Goal: Task Accomplishment & Management: Complete application form

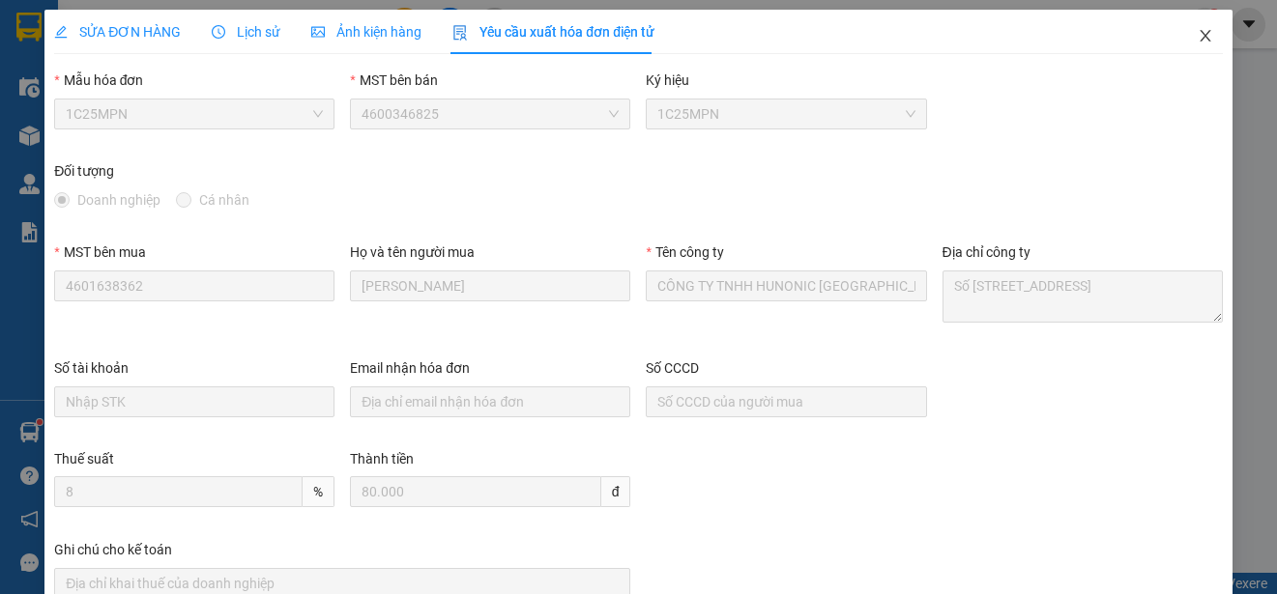
click at [1197, 36] on icon "close" at bounding box center [1204, 35] width 15 height 15
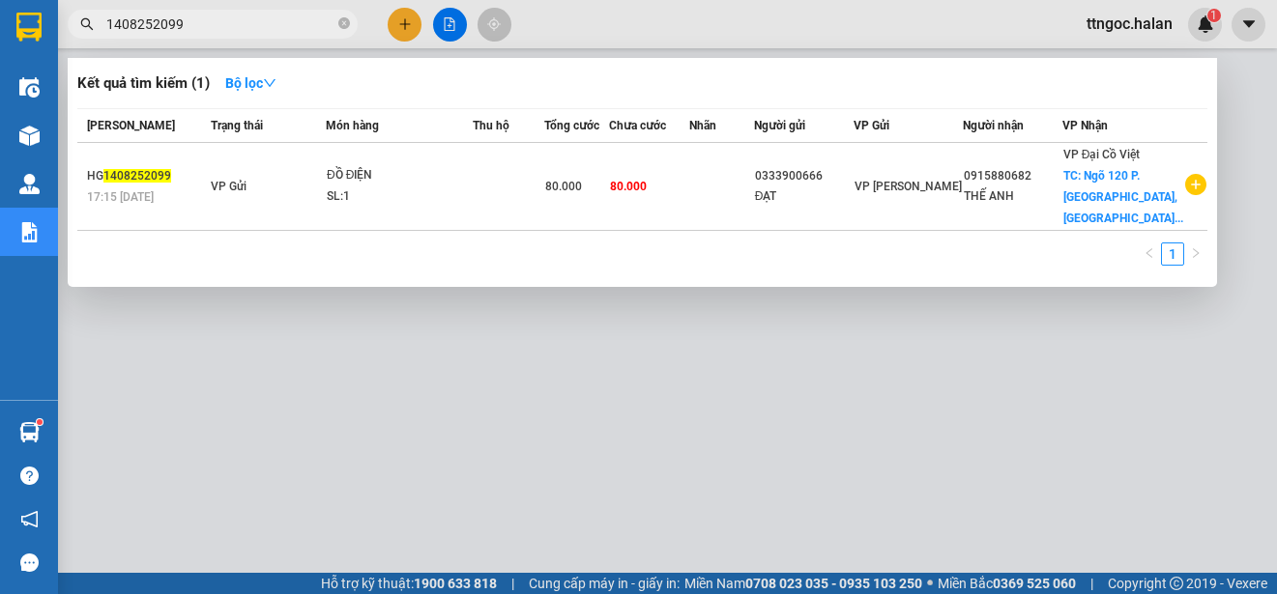
drag, startPoint x: 206, startPoint y: 26, endPoint x: 154, endPoint y: 27, distance: 52.2
click at [154, 27] on input "1408252099" at bounding box center [220, 24] width 228 height 21
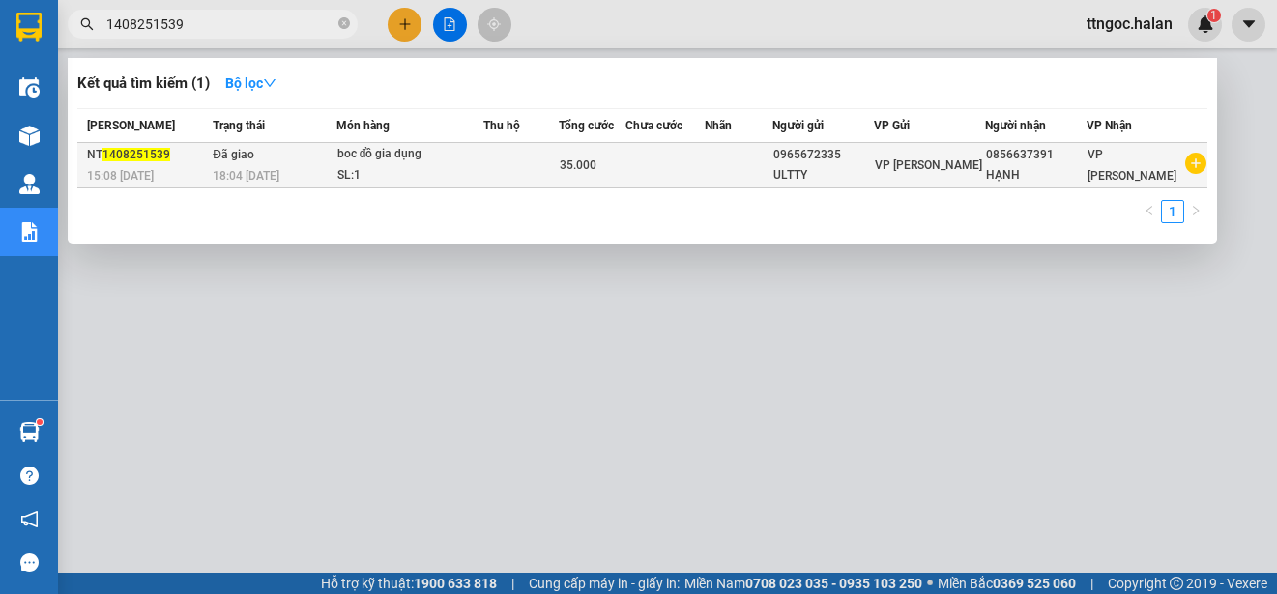
type input "1408251539"
click at [141, 152] on span "1408251539" at bounding box center [136, 155] width 68 height 14
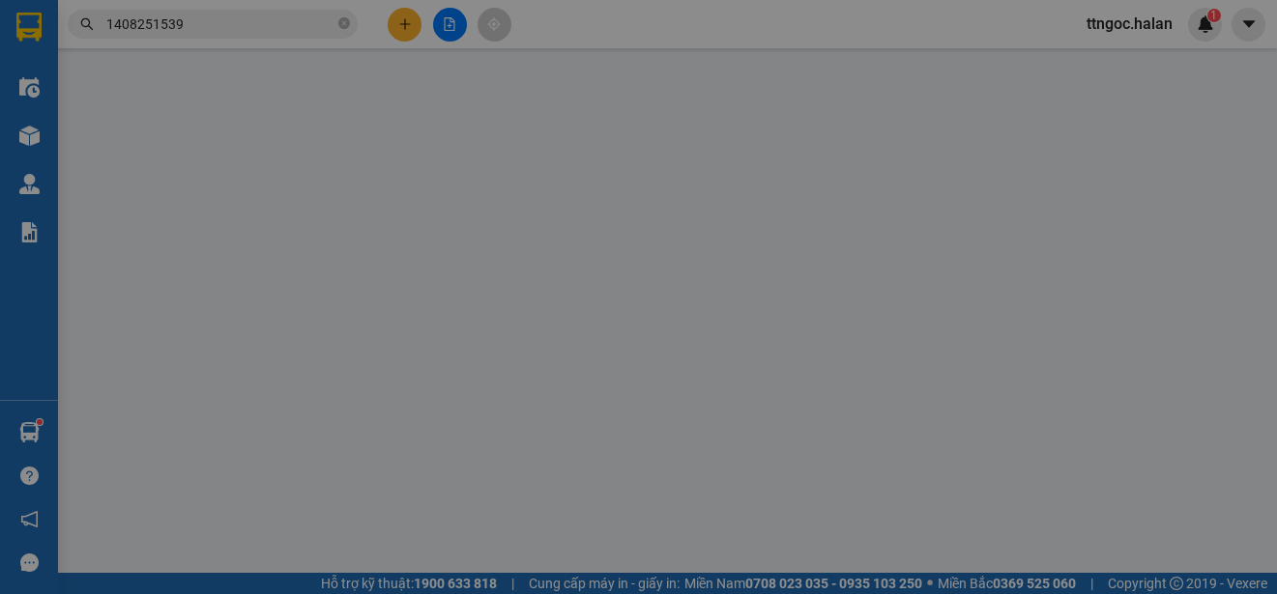
type input "0965672335"
type input "ULTTY"
type input "0856637391"
type input "HẠNH"
type input "35.000"
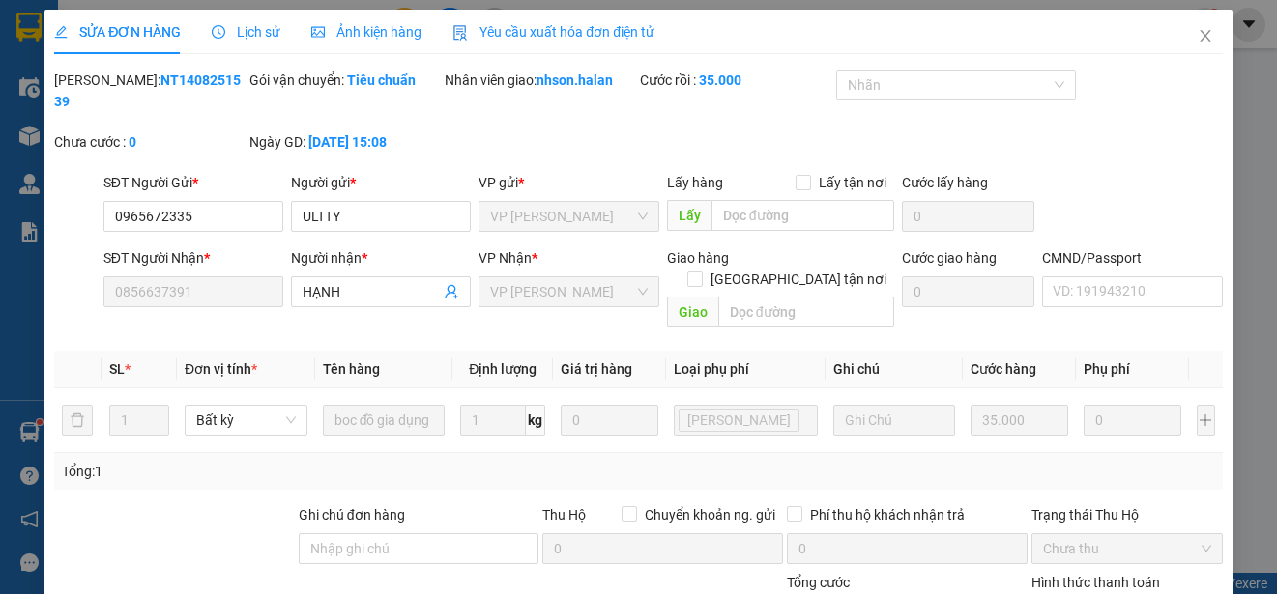
click at [558, 32] on span "Yêu cầu xuất hóa đơn điện tử" at bounding box center [553, 31] width 202 height 15
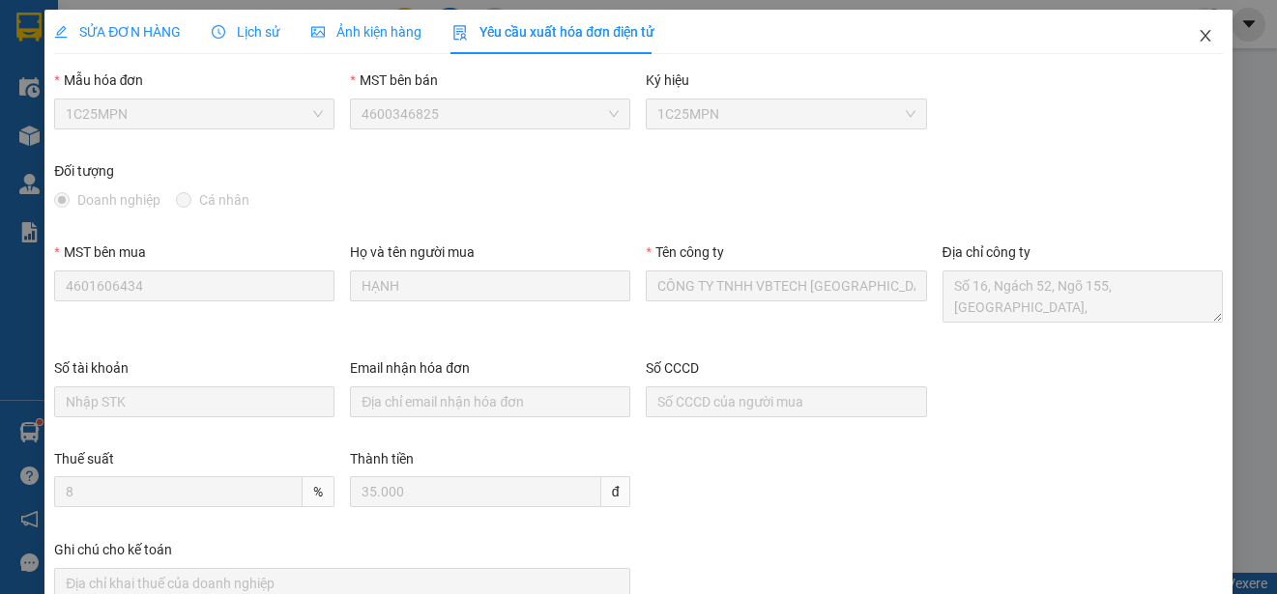
click at [1197, 29] on icon "close" at bounding box center [1204, 35] width 15 height 15
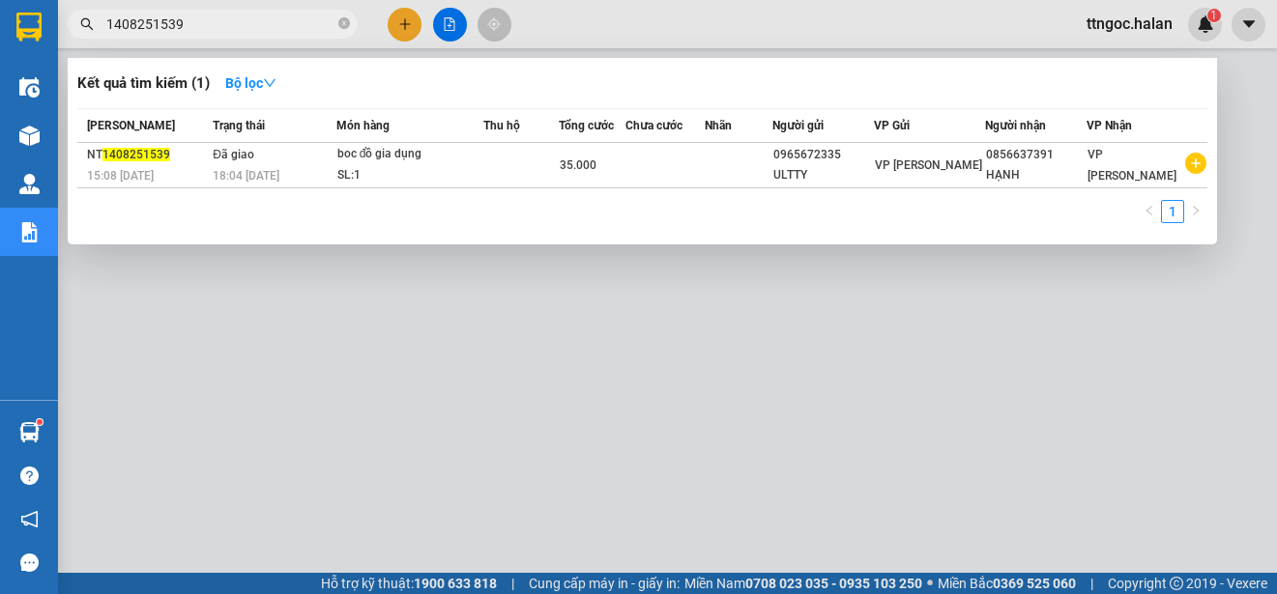
drag, startPoint x: 182, startPoint y: 27, endPoint x: 159, endPoint y: 25, distance: 22.3
click at [159, 25] on input "1408251539" at bounding box center [220, 24] width 228 height 21
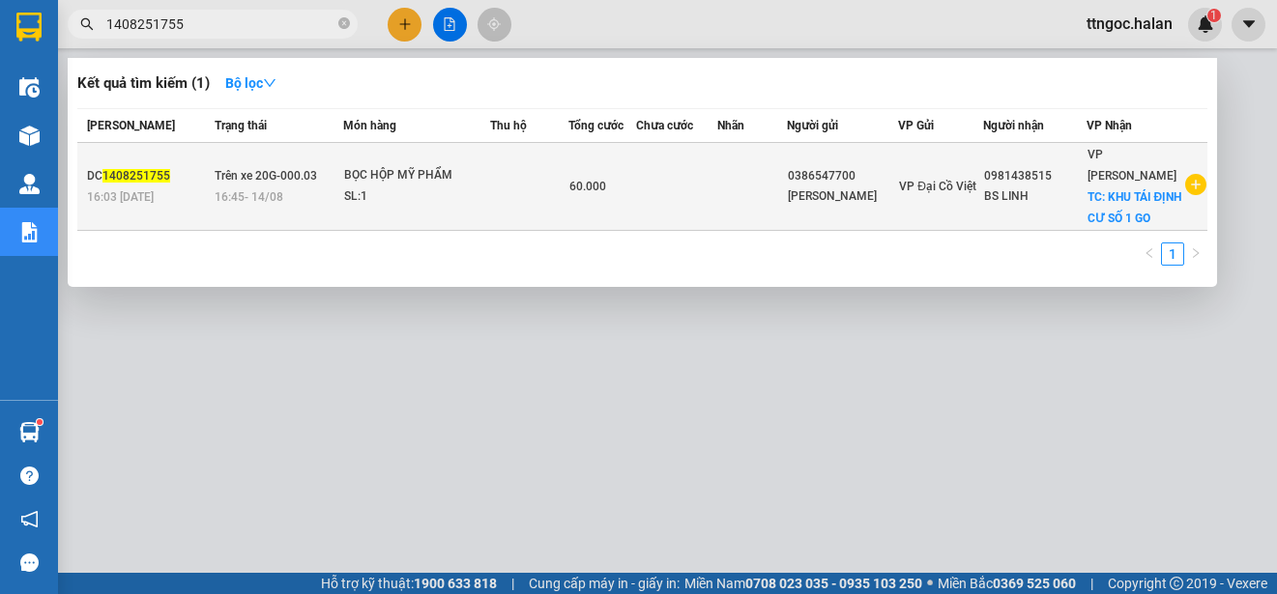
type input "1408251755"
click at [141, 201] on span "16:03 [DATE]" at bounding box center [120, 197] width 67 height 14
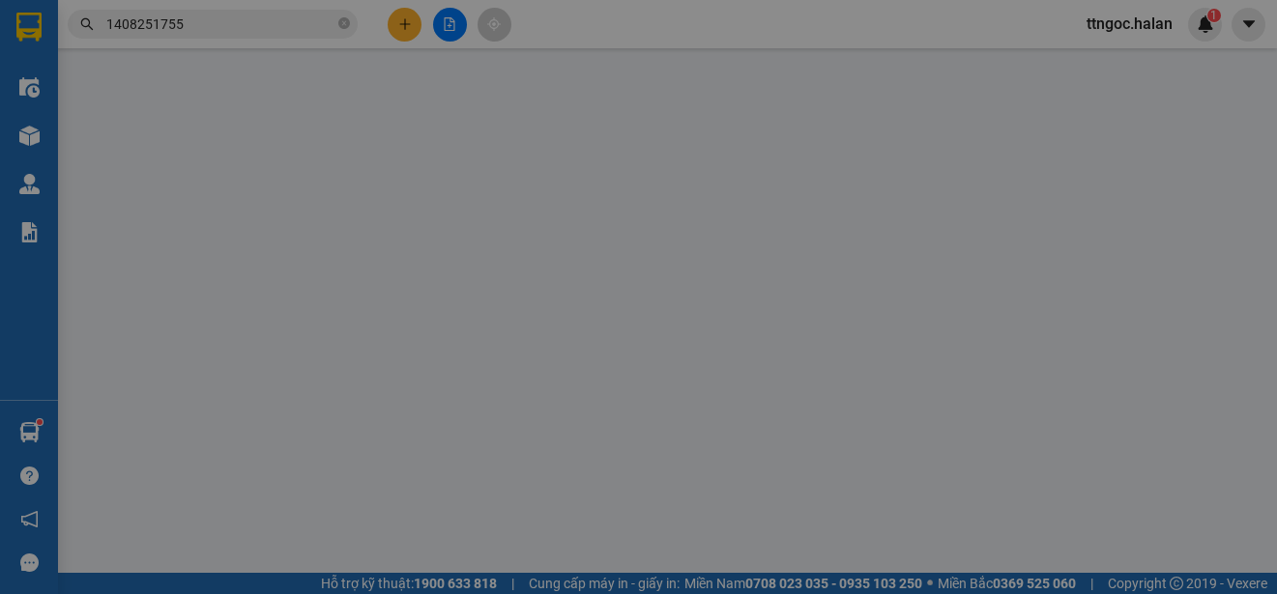
type input "0386547700"
type input "[PERSON_NAME]"
type input "0981438515"
type input "BS LINH"
checkbox input "true"
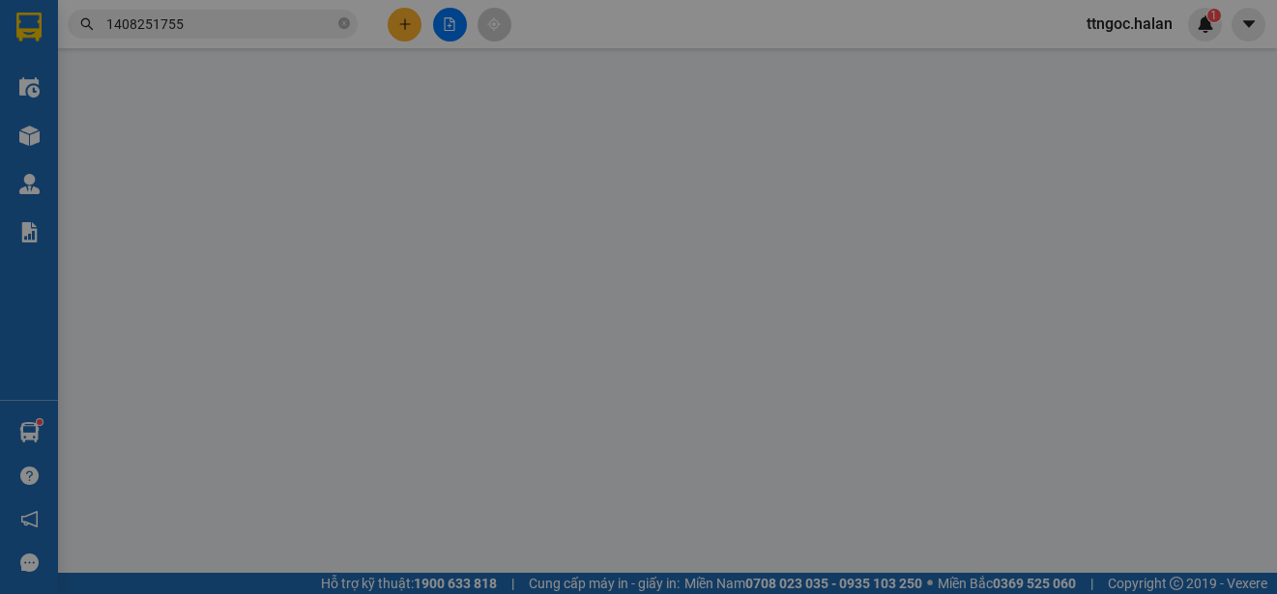
type input "KHU TÁI ĐỊNH CƯ SỐ 1 GO"
type input "60.000"
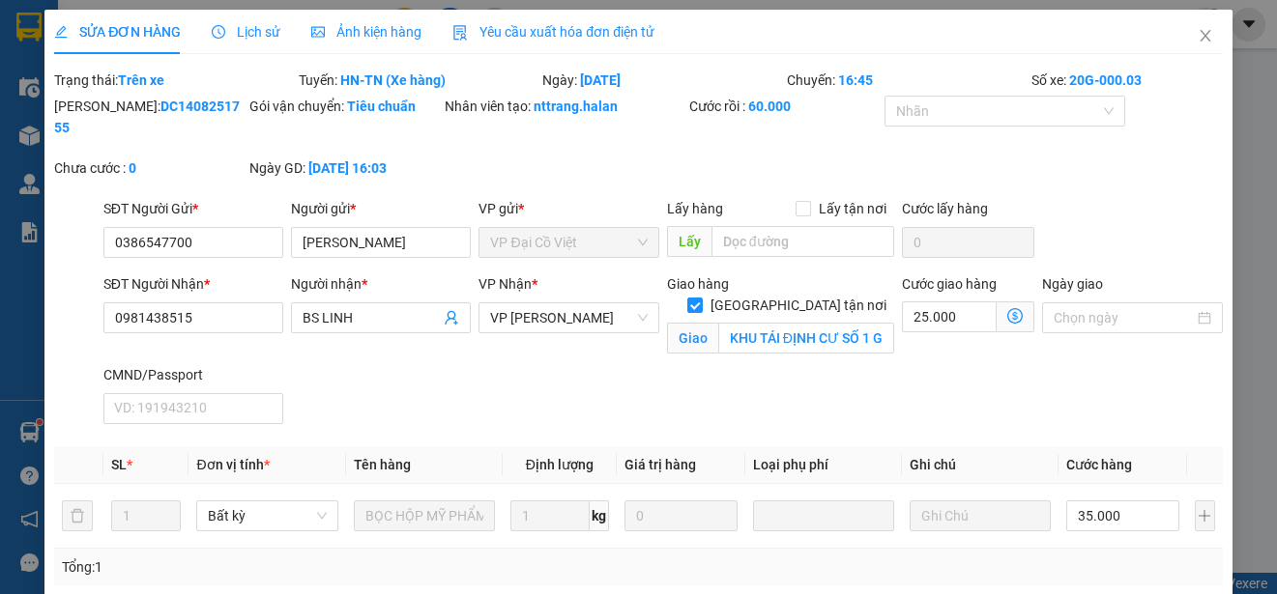
click at [525, 31] on span "Yêu cầu xuất hóa đơn điện tử" at bounding box center [553, 31] width 202 height 15
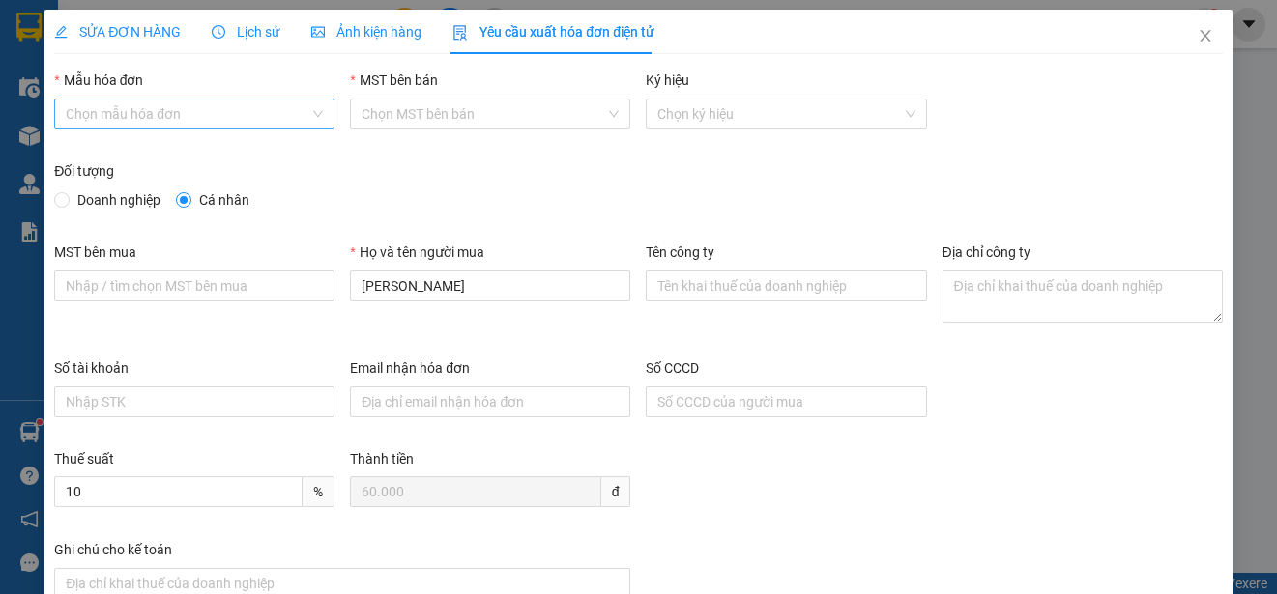
click at [176, 119] on input "Mẫu hóa đơn" at bounding box center [188, 114] width 244 height 29
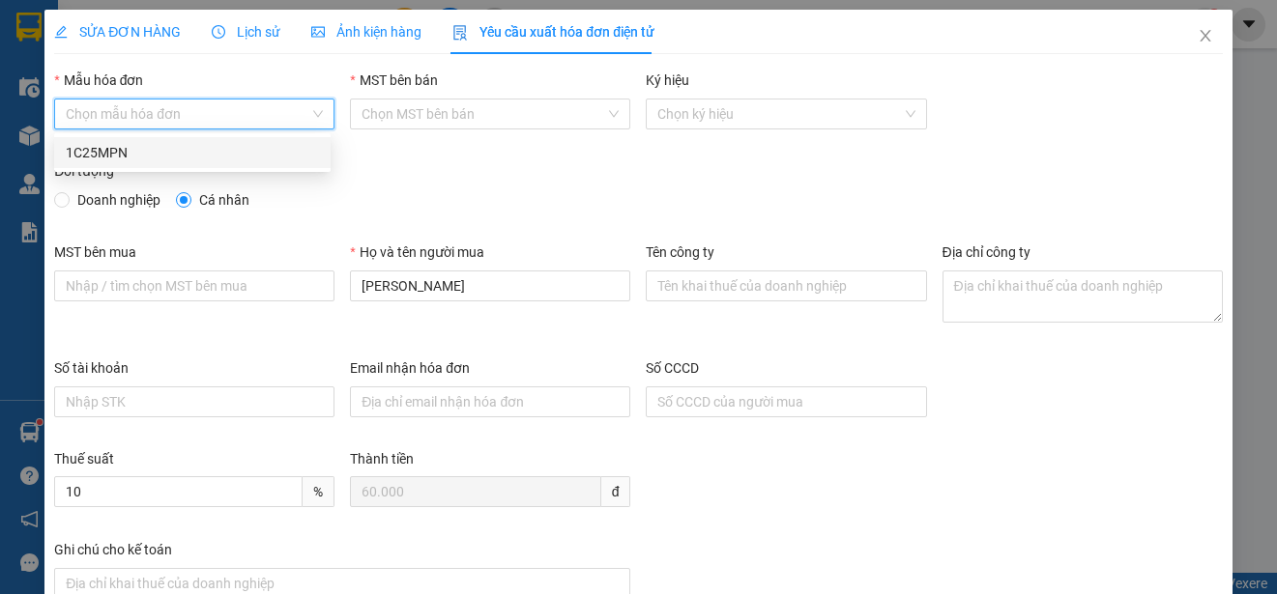
click at [101, 152] on div "1C25MPN" at bounding box center [192, 152] width 253 height 21
type input "8"
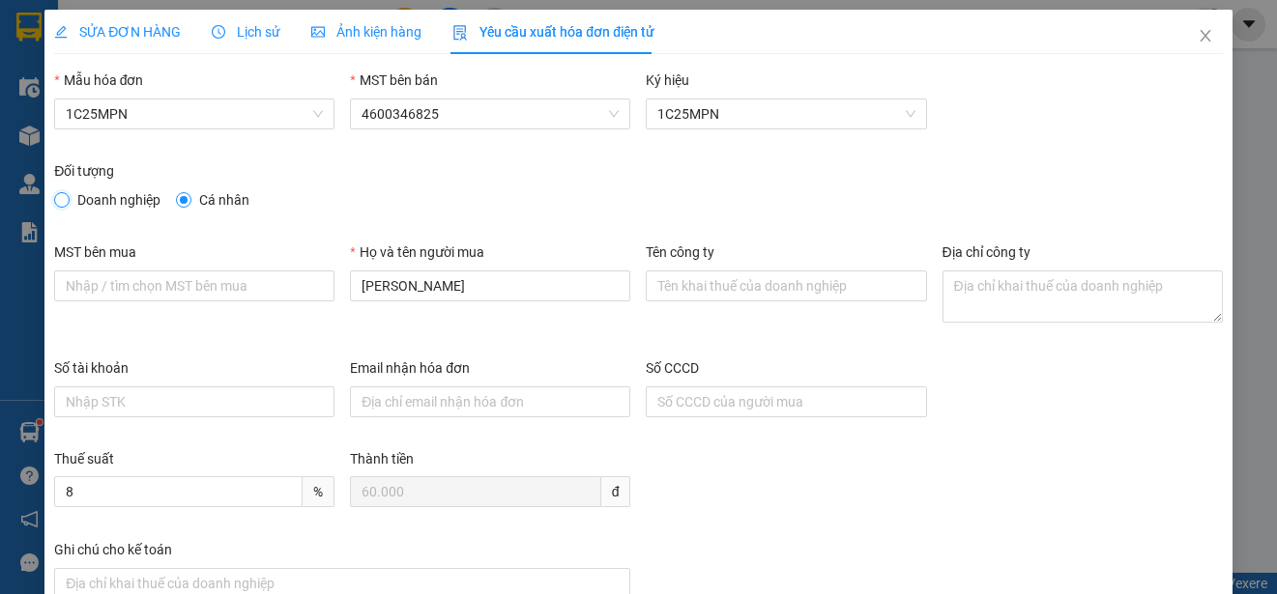
click at [61, 196] on input "Doanh nghiệp" at bounding box center [61, 199] width 14 height 14
radio input "true"
radio input "false"
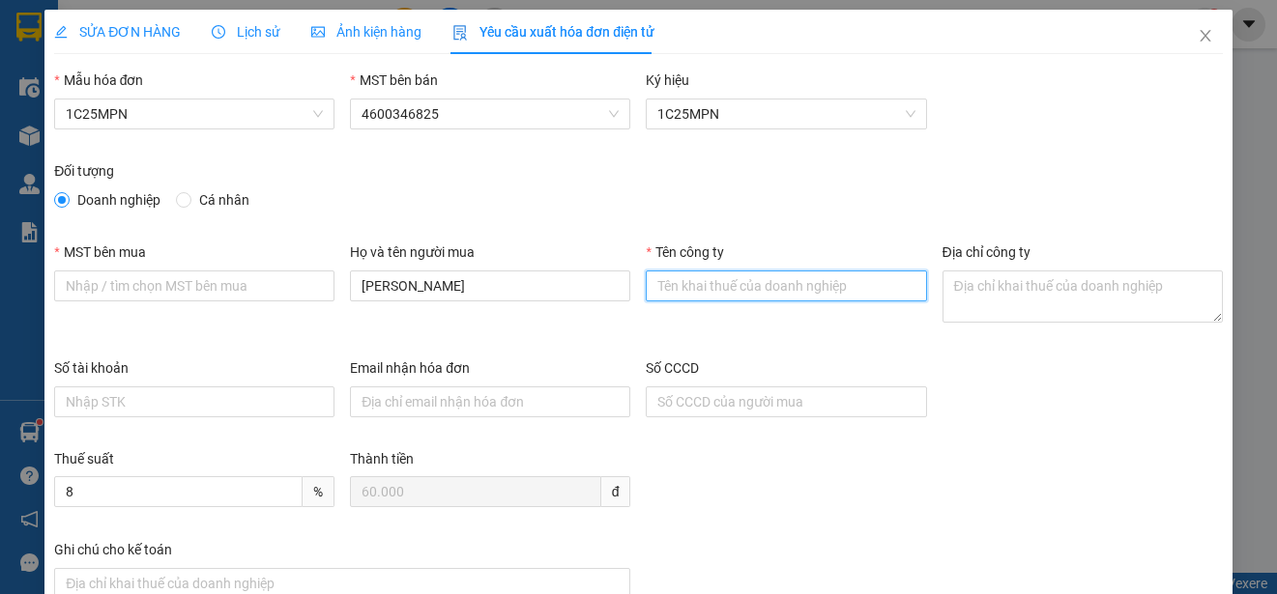
paste input "CÔNG TY TNHH VBTECH [GEOGRAPHIC_DATA]"
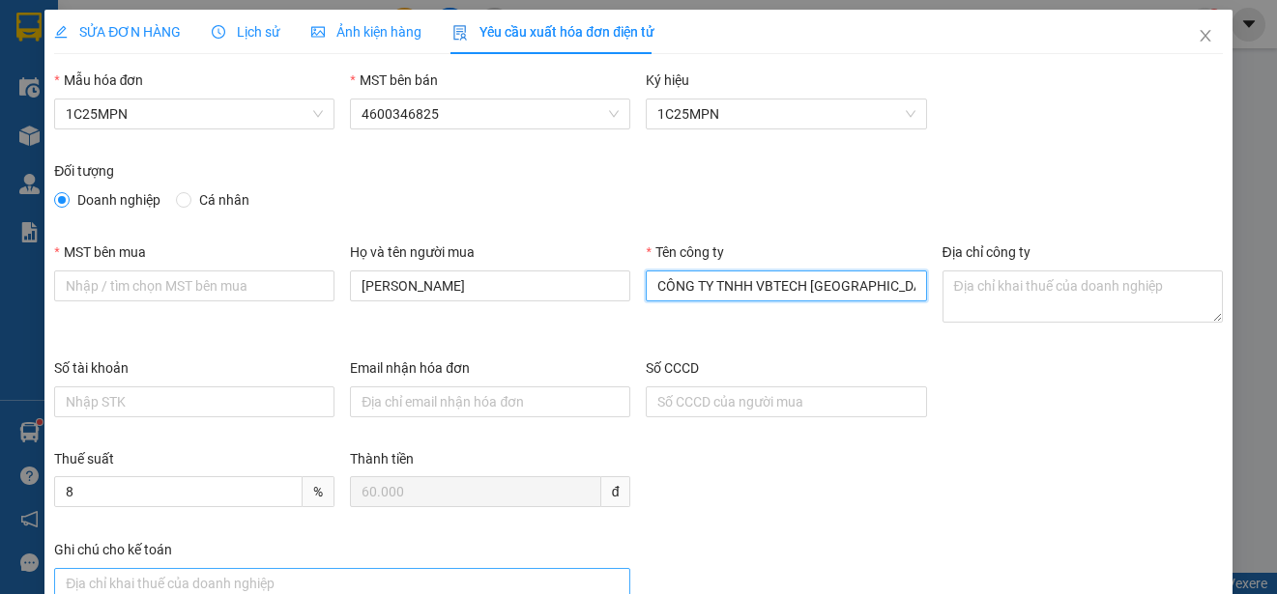
type input "CÔNG TY TNHH VBTECH [GEOGRAPHIC_DATA]"
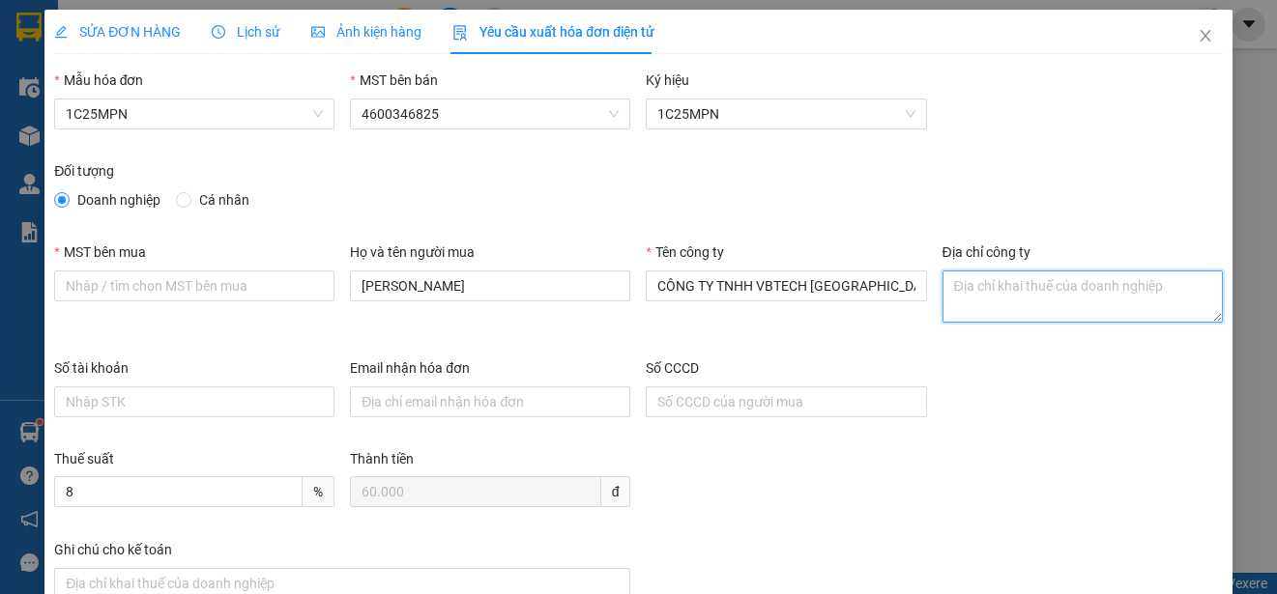
paste textarea "4601606434"
type textarea "4601606434"
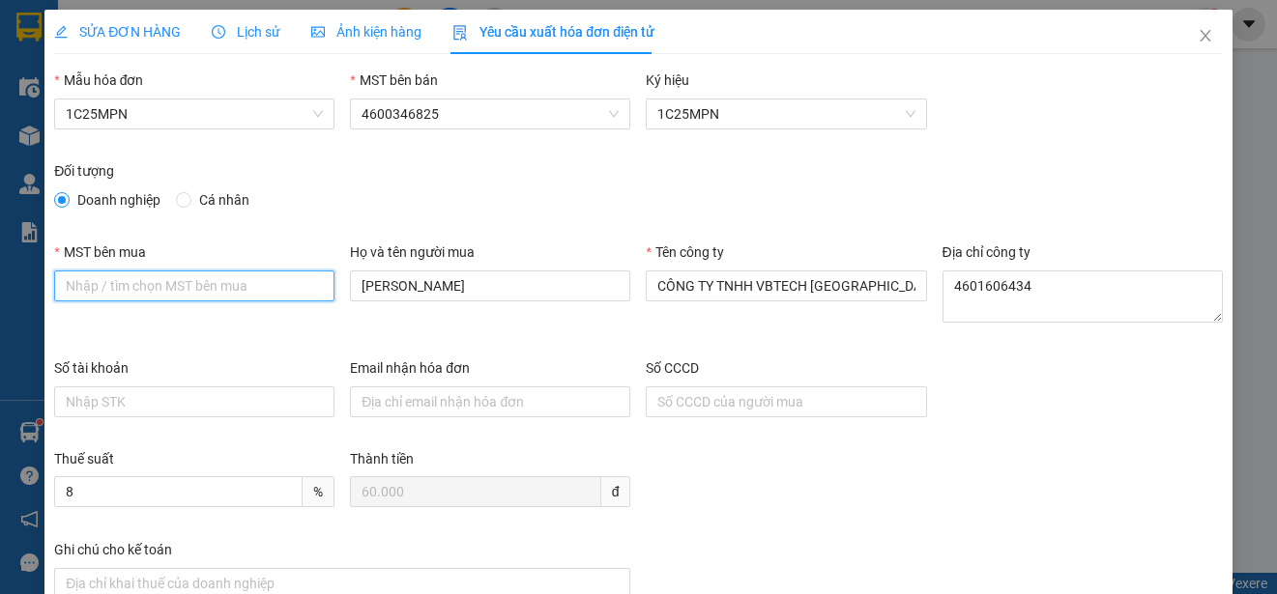
paste input "4601606434"
click at [67, 290] on input "4601606434" at bounding box center [194, 286] width 280 height 31
type input "4601606434"
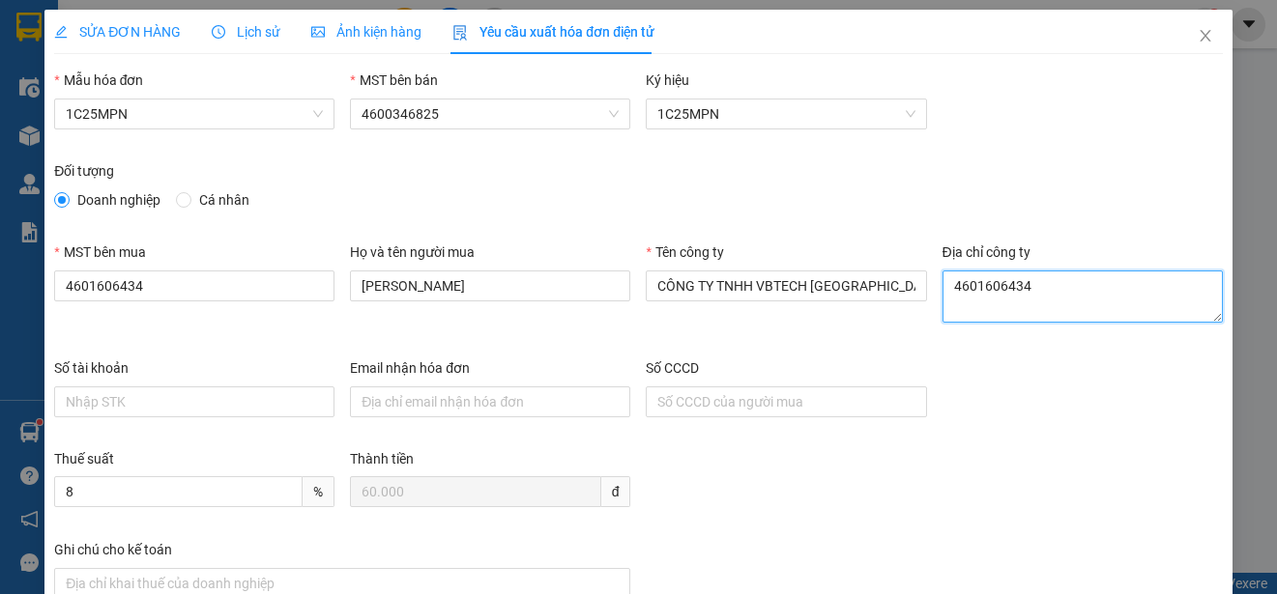
drag, startPoint x: 1003, startPoint y: 293, endPoint x: 1021, endPoint y: 293, distance: 17.4
click at [1021, 293] on textarea "4601606434" at bounding box center [1082, 297] width 280 height 52
drag, startPoint x: 1021, startPoint y: 293, endPoint x: 921, endPoint y: 293, distance: 99.5
click at [921, 293] on div "MST bên mua 4601606434 Họ và tên người mua HỒNG ANH Tên công ty CÔNG TY TNHH VB…" at bounding box center [638, 300] width 1184 height 116
paste textarea "Số 16, Ngách 52, Ngõ 155, [GEOGRAPHIC_DATA], [GEOGRAPHIC_DATA][PERSON_NAME], Tỉ…"
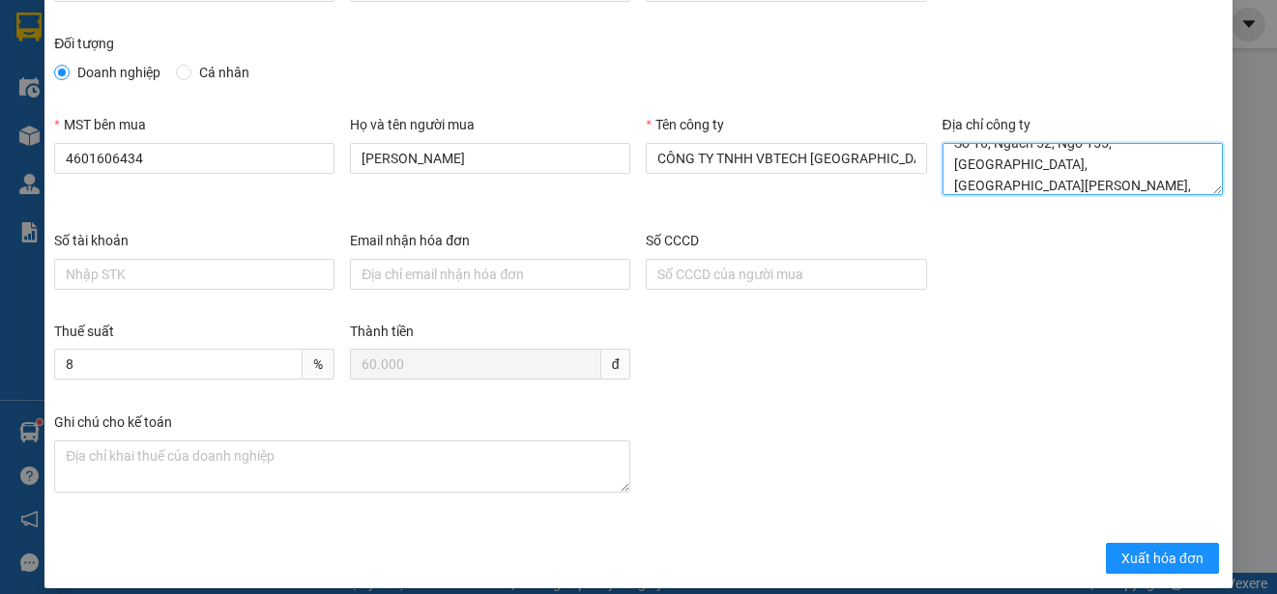
scroll to position [145, 0]
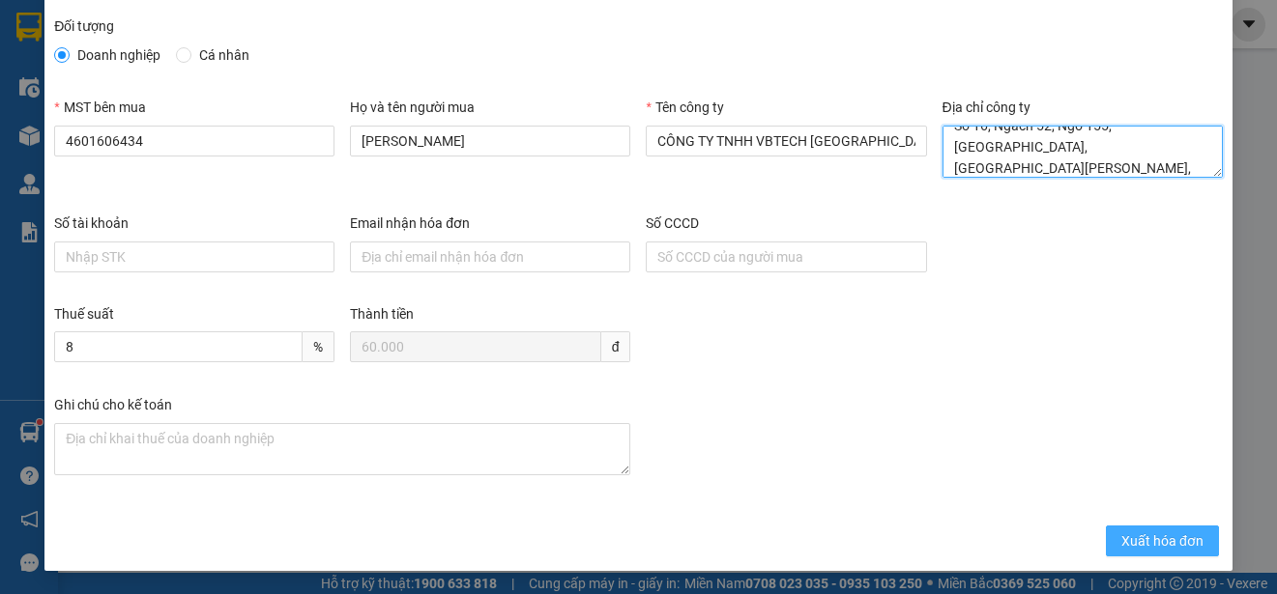
type textarea "Số 16, Ngách 52, Ngõ 155, [GEOGRAPHIC_DATA], [GEOGRAPHIC_DATA][PERSON_NAME], Tỉ…"
click at [1138, 544] on span "Xuất hóa đơn" at bounding box center [1162, 541] width 82 height 21
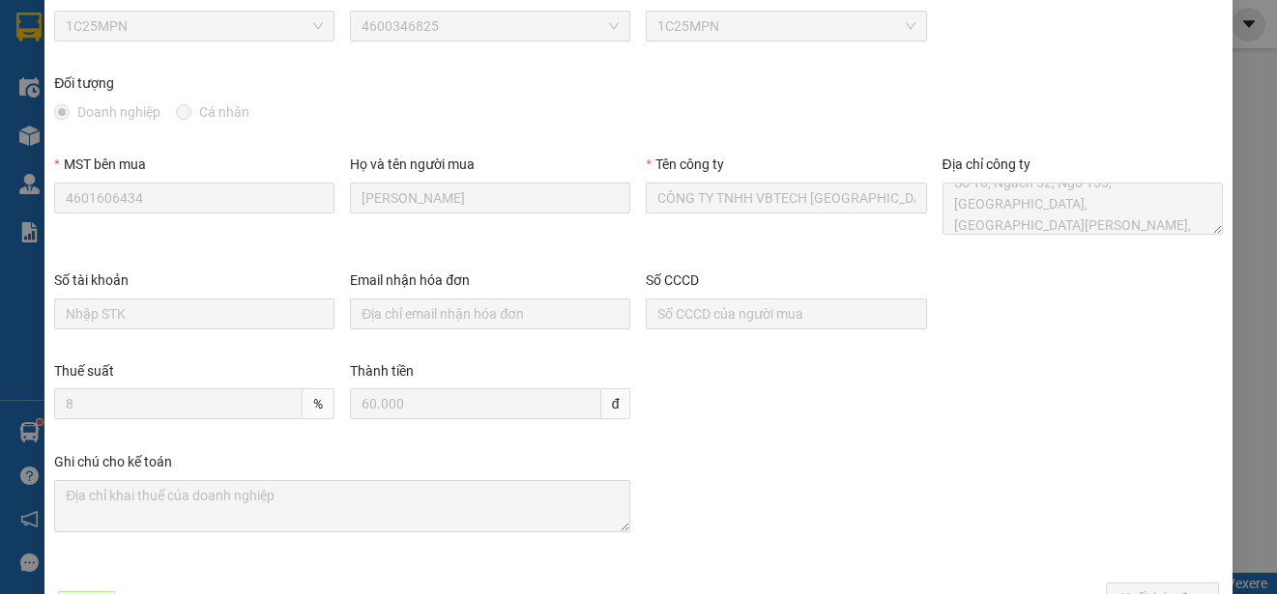
scroll to position [54, 0]
